Goal: Navigation & Orientation: Go to known website

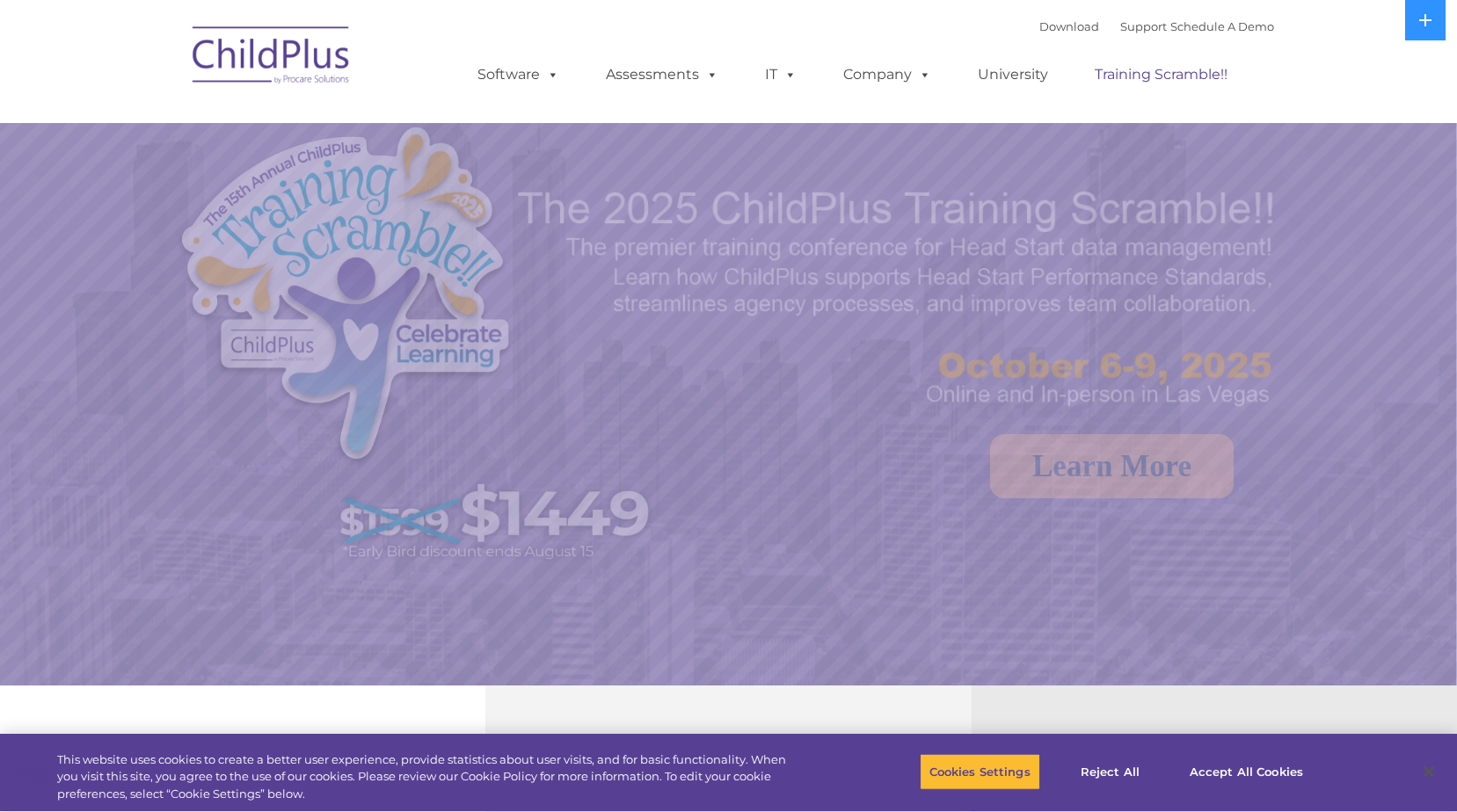
select select "MEDIUM"
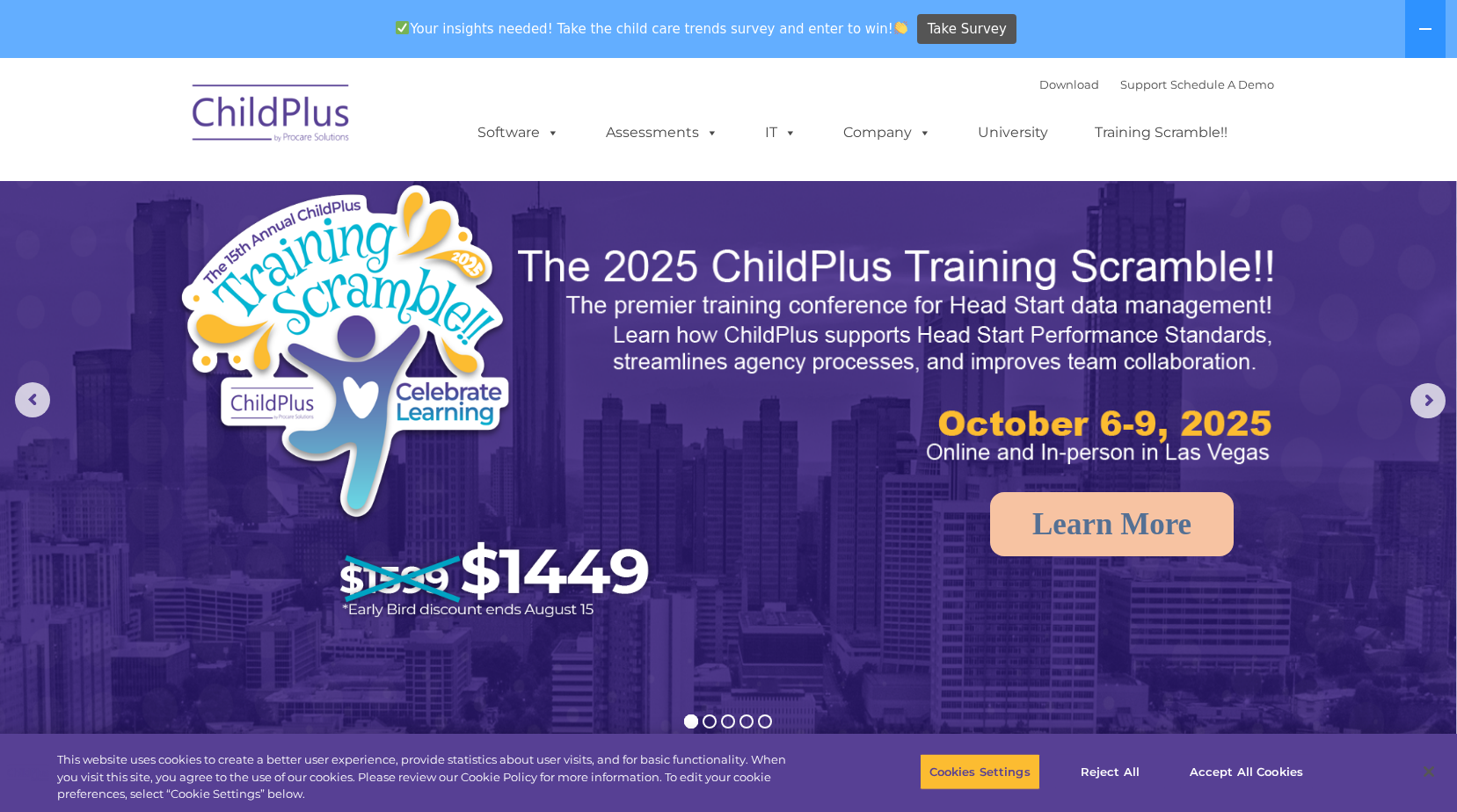
click at [286, 108] on img at bounding box center [272, 116] width 176 height 88
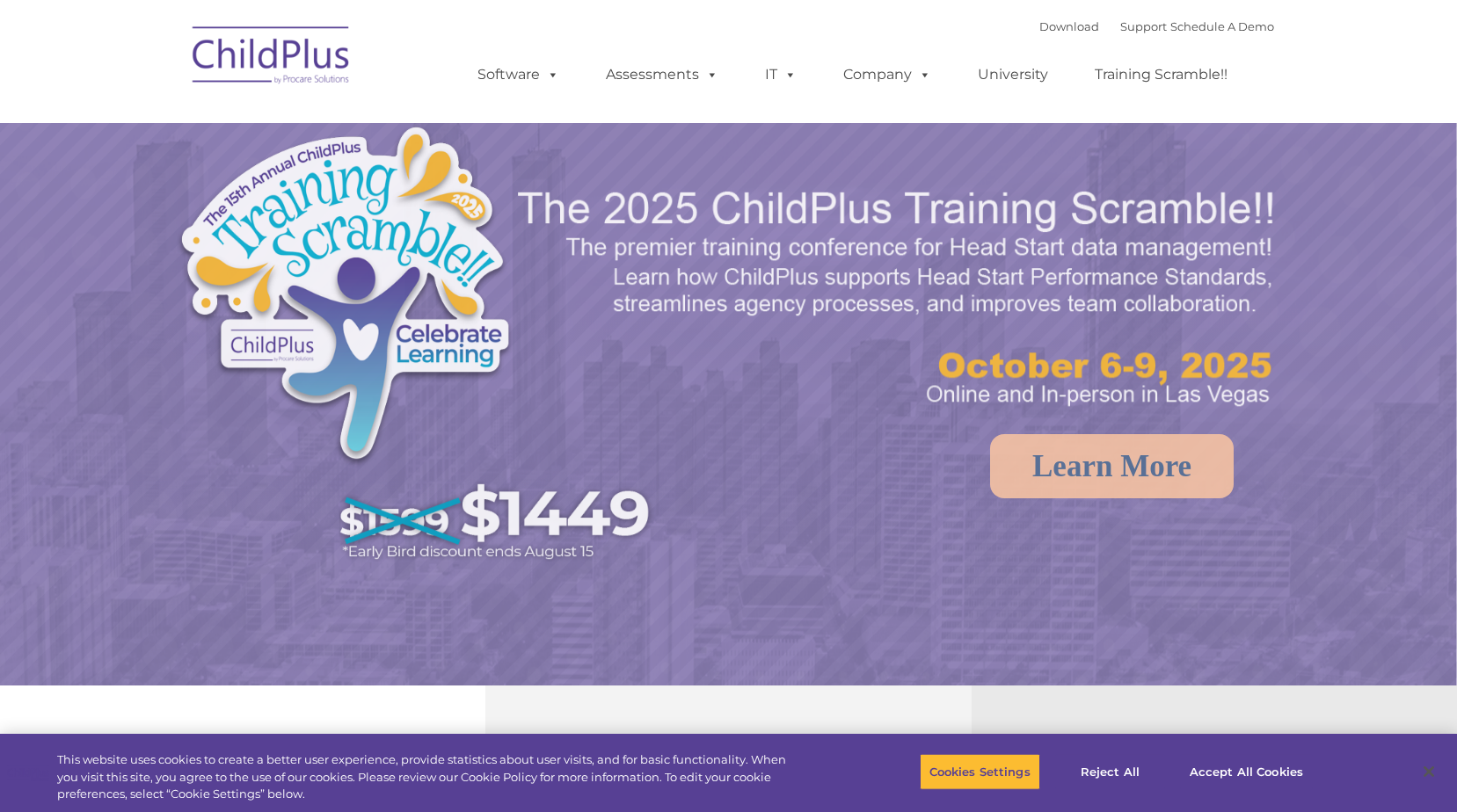
select select "MEDIUM"
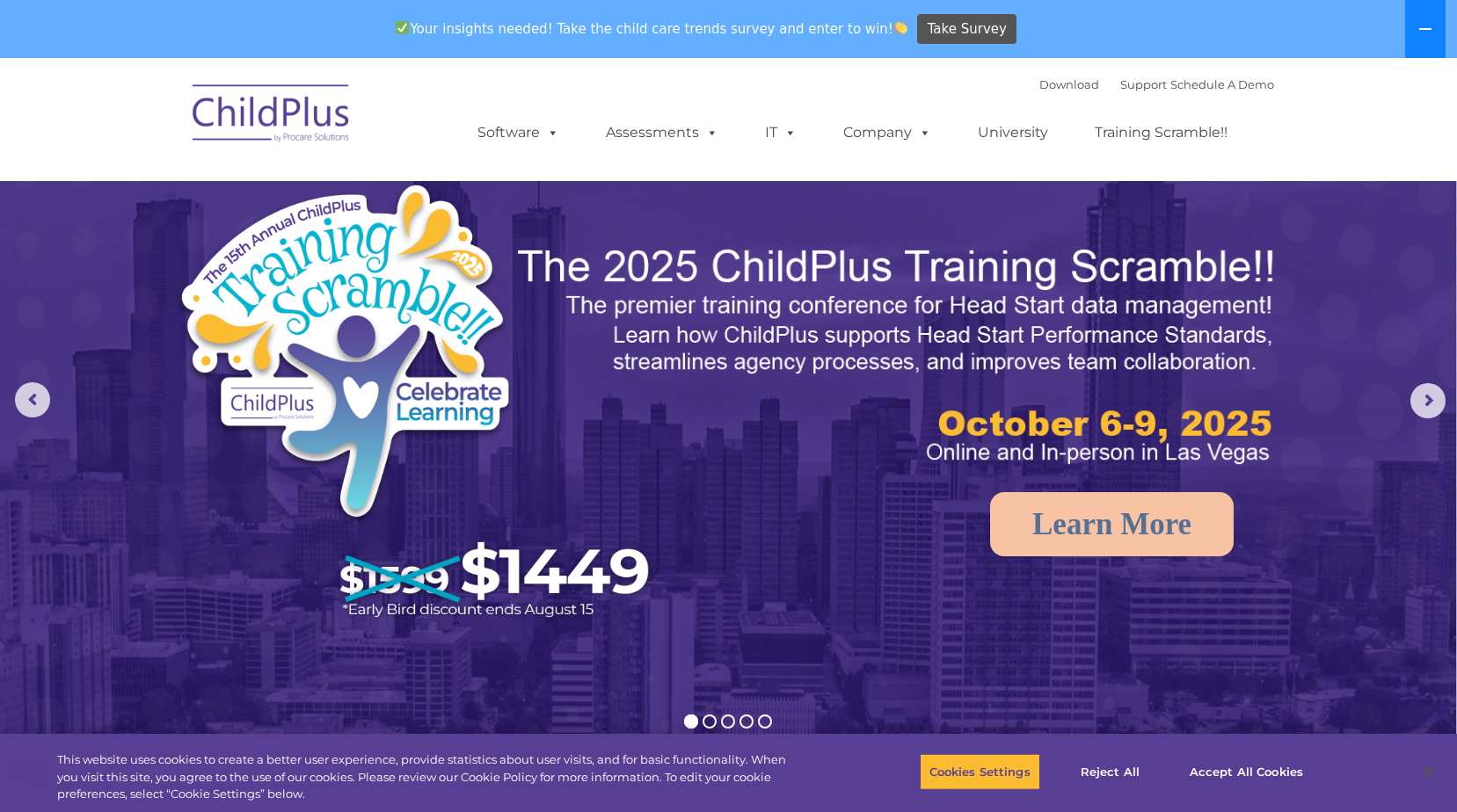
click at [1428, 25] on icon at bounding box center [1426, 29] width 14 height 14
